Goal: Task Accomplishment & Management: Complete application form

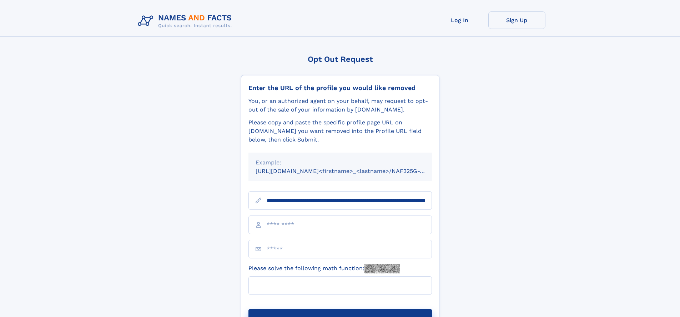
scroll to position [0, 71]
type input "**********"
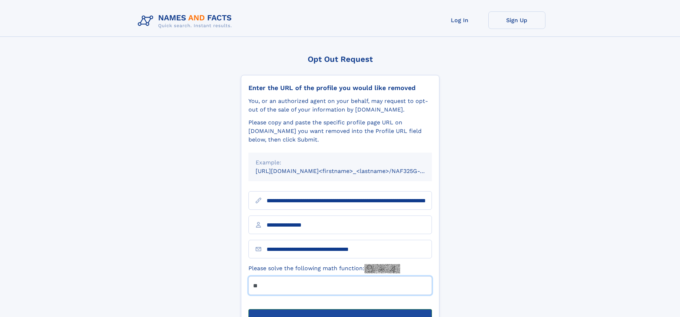
type input "**"
click at [340, 309] on button "Submit Opt Out Request" at bounding box center [339, 320] width 183 height 23
